Goal: Navigation & Orientation: Go to known website

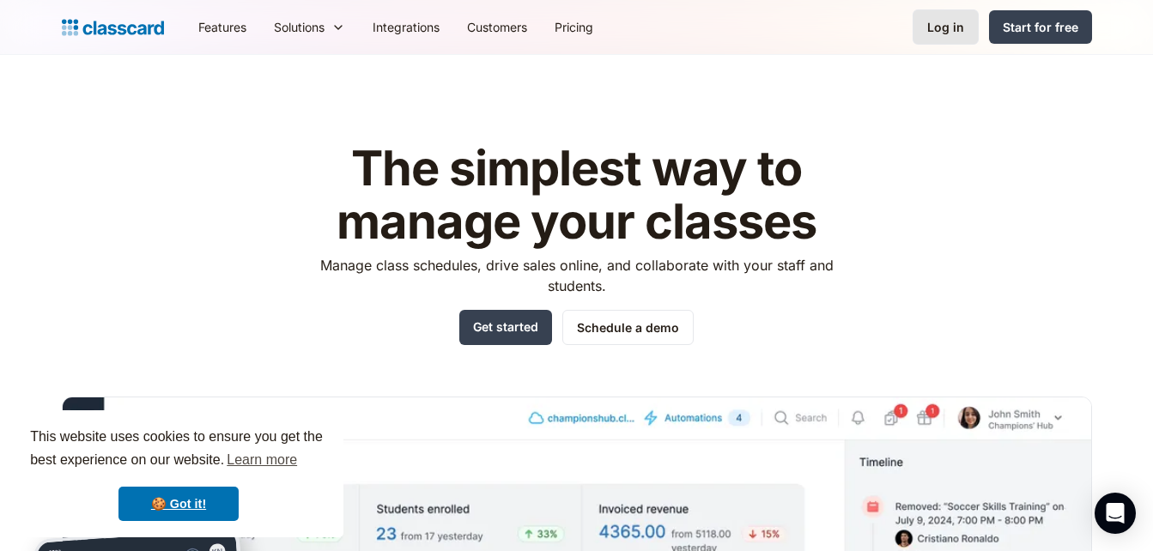
click at [944, 19] on div "Log in" at bounding box center [946, 27] width 37 height 18
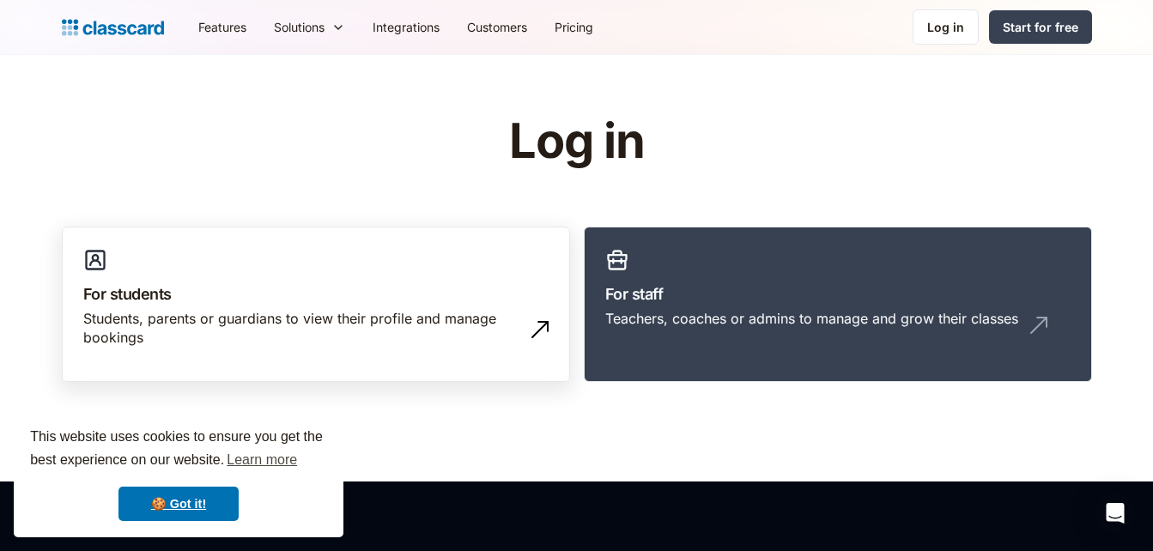
click at [425, 271] on link "For students Students, parents or guardians to view their profile and manage bo…" at bounding box center [316, 305] width 508 height 156
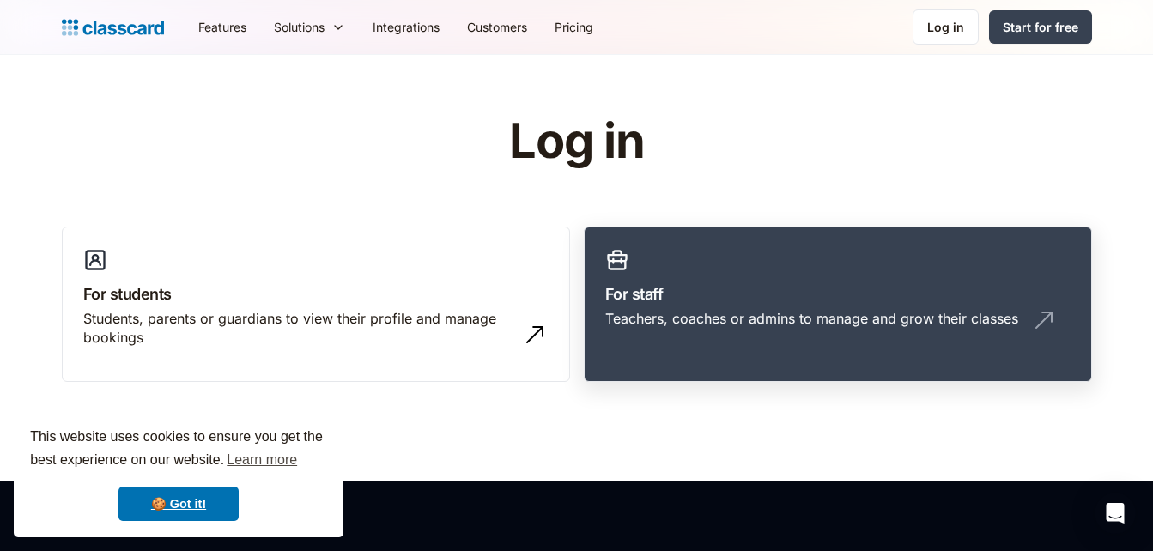
click at [794, 290] on h3 "For staff" at bounding box center [837, 294] width 465 height 23
